Goal: Entertainment & Leisure: Consume media (video, audio)

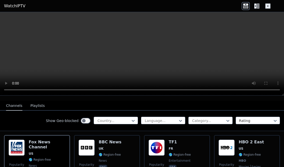
scroll to position [50, 0]
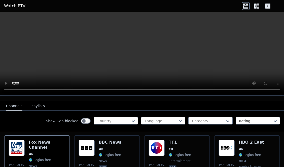
drag, startPoint x: 134, startPoint y: 133, endPoint x: 139, endPoint y: 131, distance: 5.6
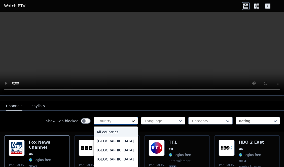
click at [132, 121] on icon at bounding box center [133, 122] width 3 height 2
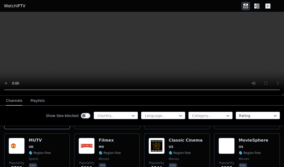
scroll to position [102, 0]
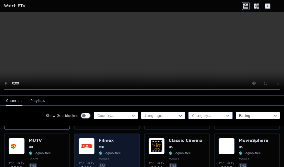
click at [112, 146] on span "MX" at bounding box center [110, 148] width 22 height 4
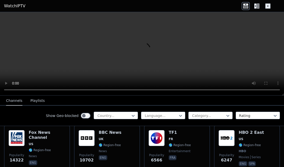
scroll to position [60, 0]
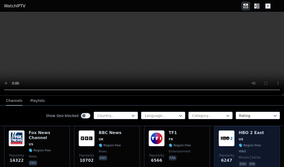
click at [242, 138] on div "HBO 2 East US 🌎 Region-free HBO movies series eng spa" at bounding box center [251, 149] width 25 height 37
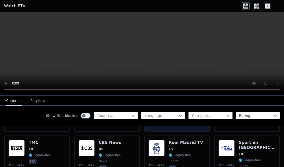
scroll to position [150, 0]
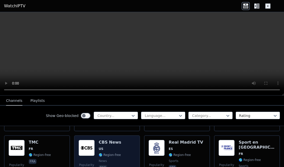
click at [127, 146] on div "Popularity 3023 CBS News US 🌎 Region-free news eng" at bounding box center [107, 158] width 57 height 36
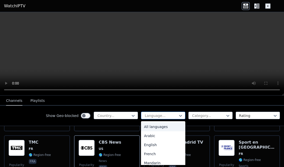
click at [168, 116] on div at bounding box center [162, 115] width 34 height 5
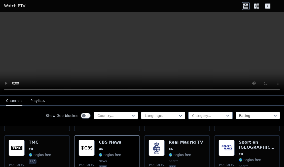
click at [165, 106] on div "Show Geo-blocked Country... Language... Category... Rating" at bounding box center [142, 116] width 284 height 20
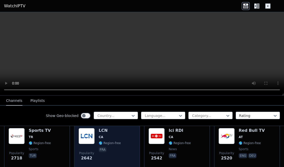
scroll to position [212, 0]
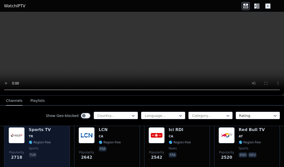
click at [59, 135] on div "Popularity 2718 Sports TV TR 🌎 Region-free sports tur" at bounding box center [37, 146] width 57 height 36
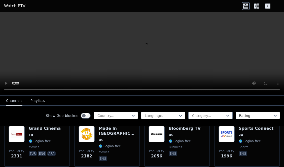
scroll to position [263, 0]
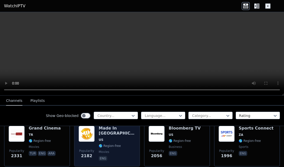
click at [109, 145] on div "Made In [GEOGRAPHIC_DATA] [GEOGRAPHIC_DATA] 🌎 Region-free movies eng" at bounding box center [117, 144] width 37 height 36
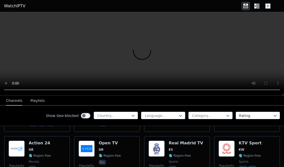
scroll to position [496, 0]
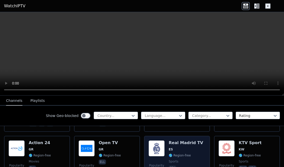
click at [158, 144] on img at bounding box center [157, 149] width 16 height 16
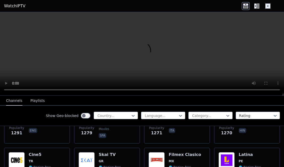
scroll to position [584, 0]
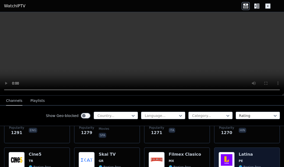
click at [239, 159] on span "PE" at bounding box center [241, 161] width 4 height 4
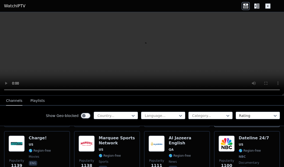
scroll to position [650, 0]
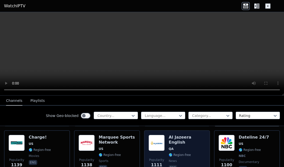
click at [175, 135] on h6 "Al Jazeera English" at bounding box center [187, 140] width 37 height 10
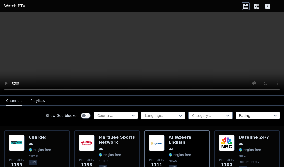
click at [145, 102] on nav "Channels Playlists" at bounding box center [142, 101] width 284 height 10
click at [122, 111] on div "Show Geo-blocked Country... Language... Category... Rating" at bounding box center [142, 116] width 284 height 20
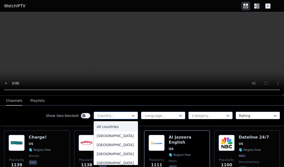
click at [126, 115] on div at bounding box center [114, 115] width 34 height 5
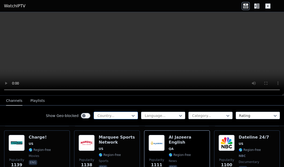
click at [126, 115] on div at bounding box center [114, 115] width 34 height 5
click at [136, 107] on div "Show Geo-blocked Country... Language... Category... Rating" at bounding box center [142, 116] width 284 height 20
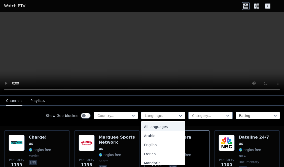
click at [141, 114] on div "Language..." at bounding box center [163, 116] width 44 height 8
click at [137, 106] on div "Show Geo-blocked Country... 22 results available. Use Up and Down to choose opt…" at bounding box center [142, 116] width 284 height 20
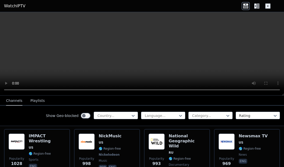
scroll to position [752, 0]
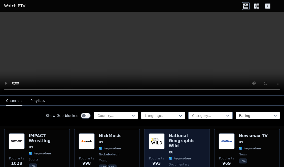
click at [174, 137] on h6 "National Geographic Wild" at bounding box center [187, 141] width 37 height 15
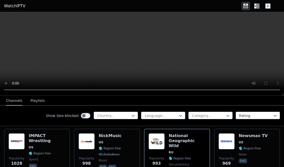
click at [256, 8] on icon at bounding box center [256, 6] width 2 height 5
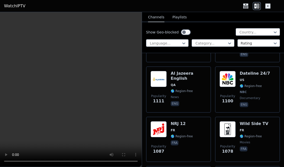
scroll to position [1284, 0]
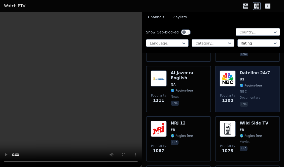
click at [235, 85] on div "Popularity 1100 Dateline 24/7 US 🌎 Region-free NBC documentary eng" at bounding box center [248, 89] width 56 height 37
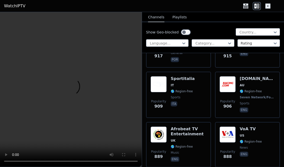
scroll to position [1709, 0]
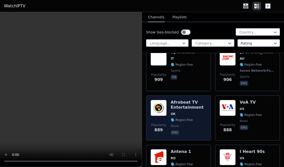
click at [197, 105] on h6 "Afrobeat TV Entertainment" at bounding box center [189, 105] width 36 height 10
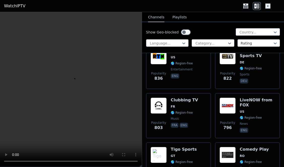
scroll to position [2116, 0]
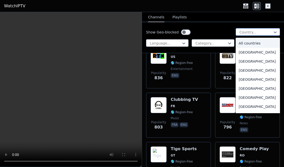
click at [245, 34] on div at bounding box center [256, 32] width 34 height 5
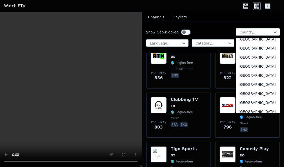
scroll to position [1762, 0]
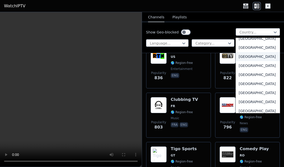
click at [247, 61] on div "[GEOGRAPHIC_DATA]" at bounding box center [258, 56] width 44 height 9
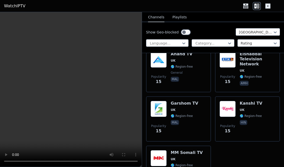
scroll to position [1798, 0]
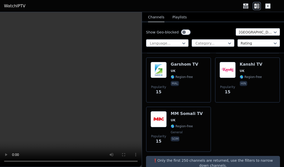
click at [216, 158] on p "❗️Only the first 250 channels are returned, use the filters to narrow down chan…" at bounding box center [213, 163] width 130 height 10
drag, startPoint x: 214, startPoint y: 156, endPoint x: 249, endPoint y: 153, distance: 35.4
click at [249, 158] on p "❗️Only the first 250 channels are returned, use the filters to narrow down chan…" at bounding box center [213, 163] width 130 height 10
click at [153, 158] on p "❗️Only the first 250 channels are returned, use the filters to narrow down chan…" at bounding box center [213, 163] width 130 height 10
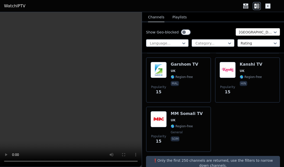
click at [241, 31] on div at bounding box center [256, 32] width 34 height 5
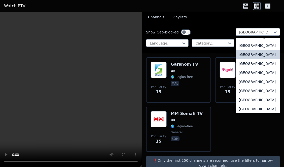
scroll to position [1767, 0]
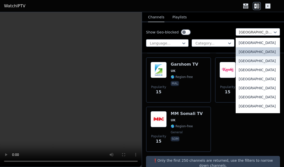
click at [242, 66] on div "[GEOGRAPHIC_DATA]" at bounding box center [258, 60] width 44 height 9
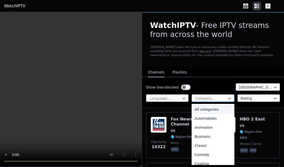
click at [219, 100] on div at bounding box center [211, 98] width 32 height 5
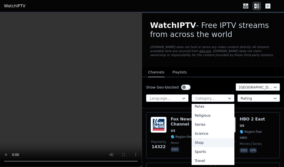
scroll to position [179, 0]
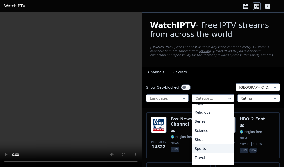
click at [207, 151] on div "Sports" at bounding box center [213, 149] width 43 height 9
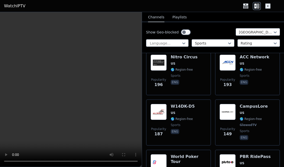
scroll to position [411, 0]
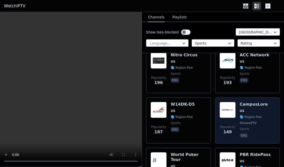
click at [231, 111] on img at bounding box center [228, 110] width 16 height 16
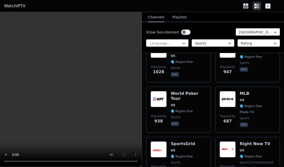
scroll to position [168, 0]
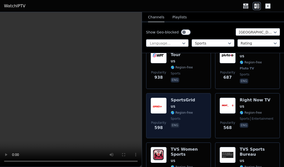
click at [192, 106] on div "Popularity 598 SportsGrid US 🌎 Region-free sports eng" at bounding box center [179, 116] width 56 height 36
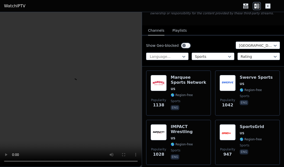
scroll to position [30, 0]
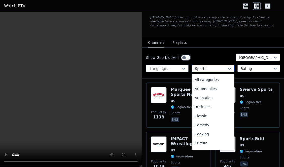
click at [201, 65] on div "Sports" at bounding box center [213, 69] width 43 height 8
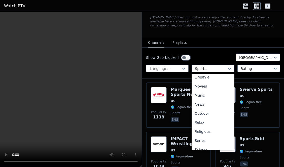
scroll to position [128, 0]
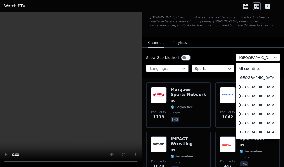
click at [241, 58] on div at bounding box center [256, 57] width 34 height 5
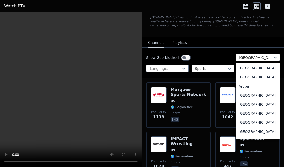
scroll to position [0, 0]
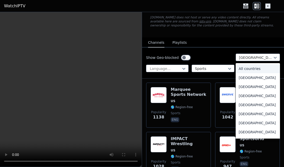
click at [248, 71] on div "All countries" at bounding box center [258, 68] width 44 height 9
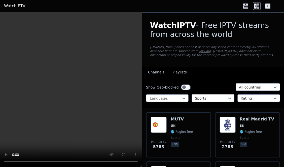
click at [213, 98] on div at bounding box center [211, 98] width 32 height 5
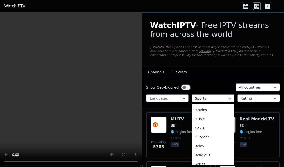
scroll to position [136, 0]
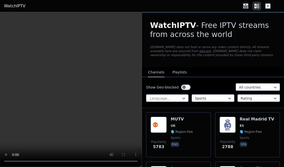
click at [206, 87] on div "Show Geo-blocked All countries" at bounding box center [213, 87] width 134 height 8
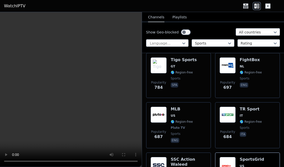
scroll to position [685, 0]
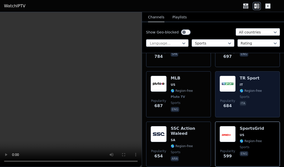
click at [225, 93] on div "Popularity 684" at bounding box center [228, 94] width 16 height 37
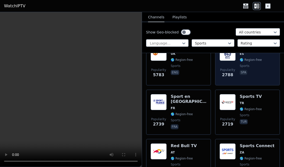
scroll to position [74, 0]
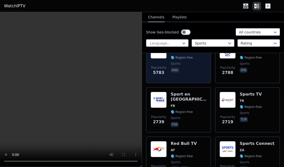
click at [199, 74] on div "Popularity 5783 MUTV [GEOGRAPHIC_DATA] 🌎 Region-free sports eng" at bounding box center [179, 61] width 56 height 36
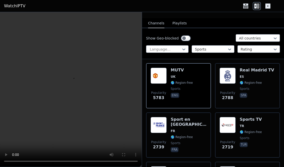
scroll to position [49, 0]
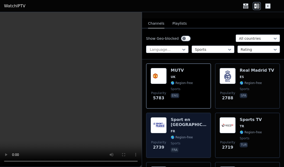
click at [199, 130] on span "FR" at bounding box center [189, 132] width 36 height 4
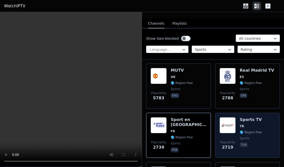
click at [240, 126] on span "TR" at bounding box center [242, 127] width 4 height 4
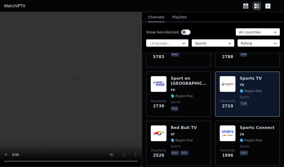
scroll to position [111, 0]
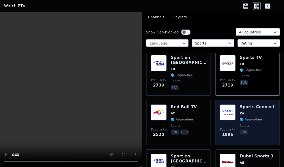
click at [222, 118] on img at bounding box center [228, 113] width 16 height 16
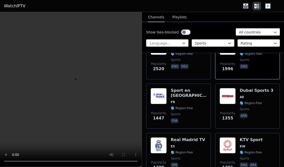
scroll to position [214, 0]
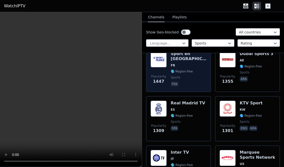
click at [198, 76] on span "sports" at bounding box center [189, 78] width 36 height 4
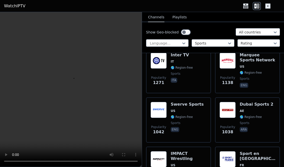
scroll to position [314, 0]
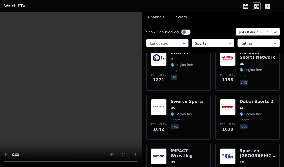
scroll to position [315, 0]
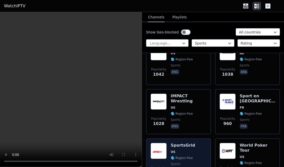
scroll to position [418, 0]
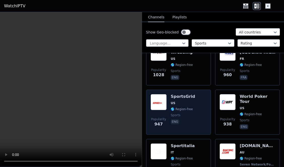
click at [185, 114] on span "sports" at bounding box center [183, 115] width 24 height 4
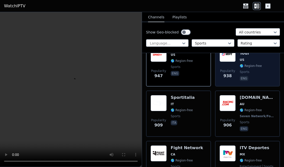
scroll to position [469, 0]
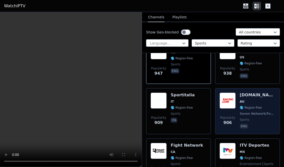
click at [230, 107] on img at bounding box center [228, 101] width 16 height 16
